Goal: Navigation & Orientation: Find specific page/section

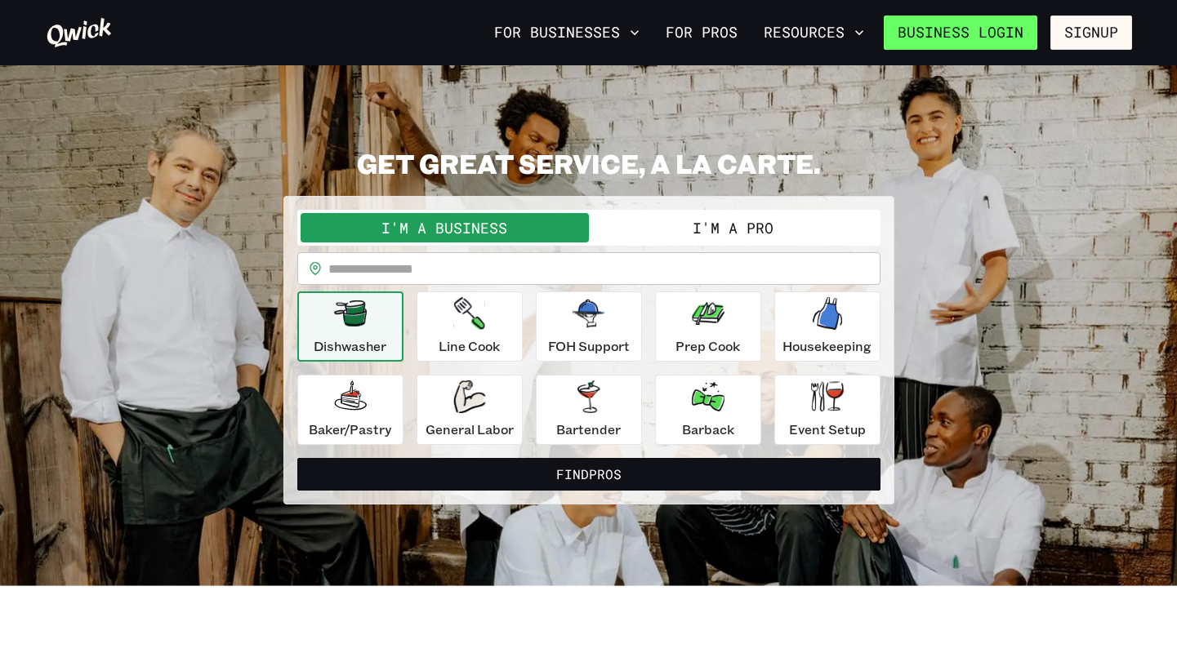
click at [408, 40] on link "Business Login" at bounding box center [961, 33] width 154 height 34
click at [713, 33] on link "For Pros" at bounding box center [701, 33] width 85 height 28
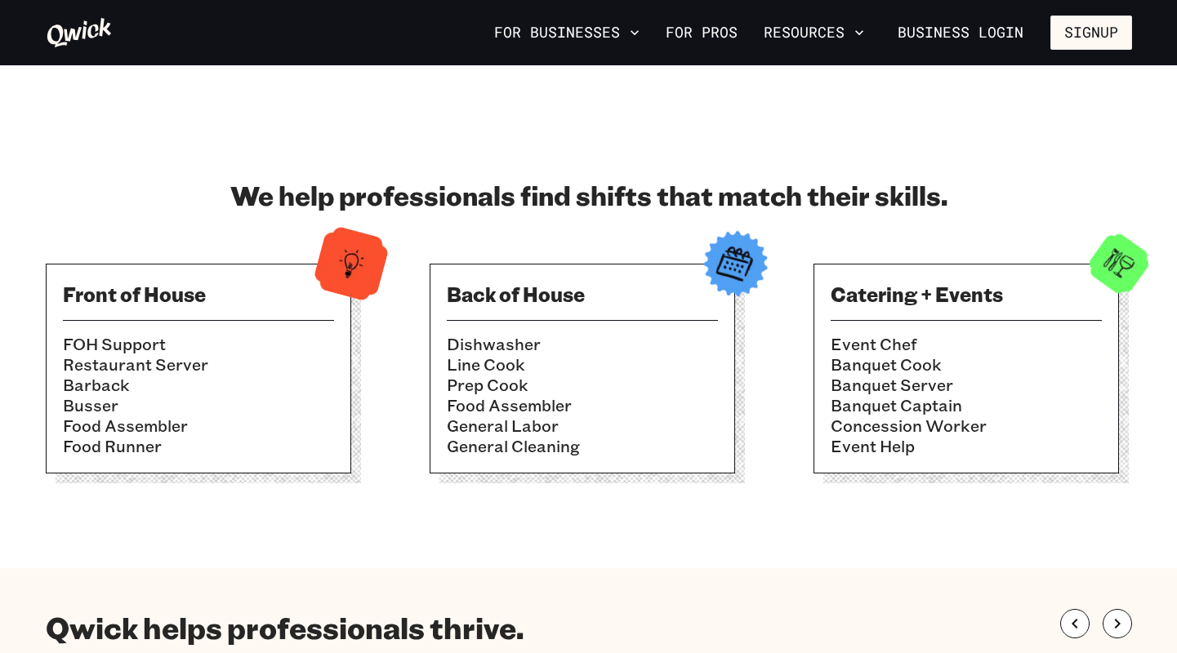
scroll to position [484, 0]
